Goal: Task Accomplishment & Management: Use online tool/utility

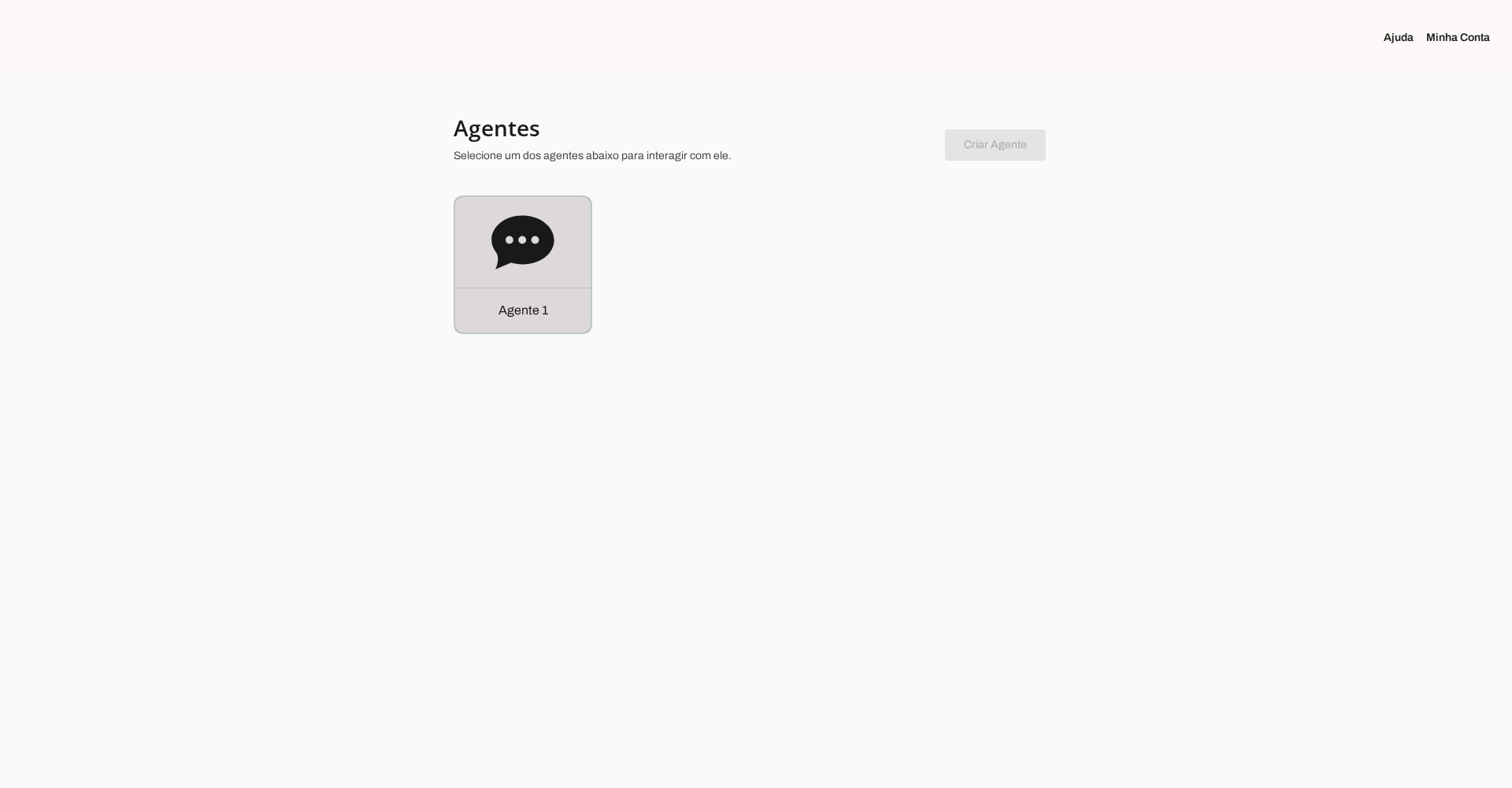
click at [511, 236] on icon at bounding box center [523, 242] width 62 height 54
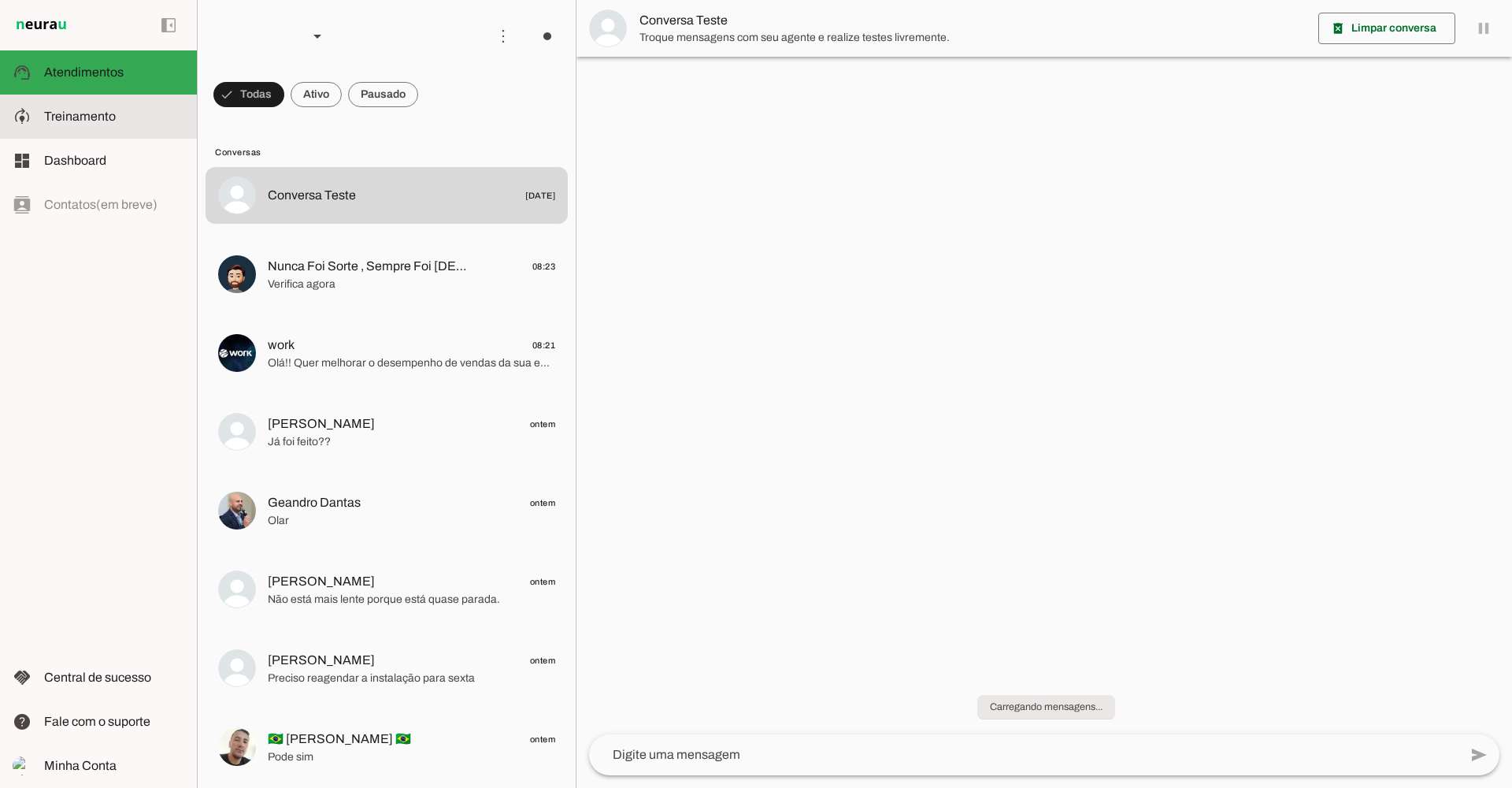
click at [110, 118] on span "Treinamento" at bounding box center [79, 116] width 71 height 13
